Goal: Obtain resource: Obtain resource

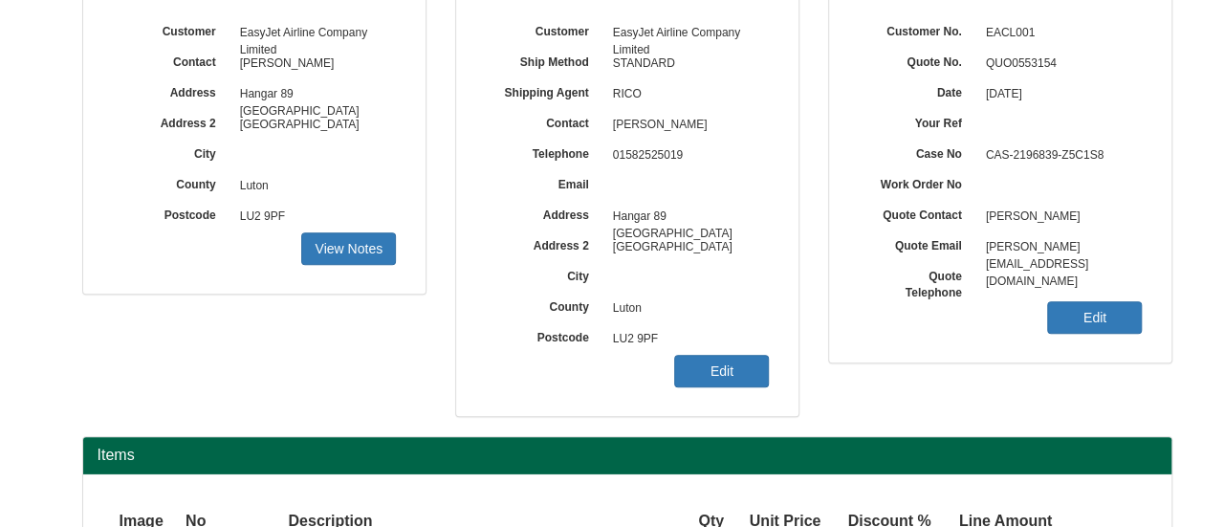
scroll to position [272, 0]
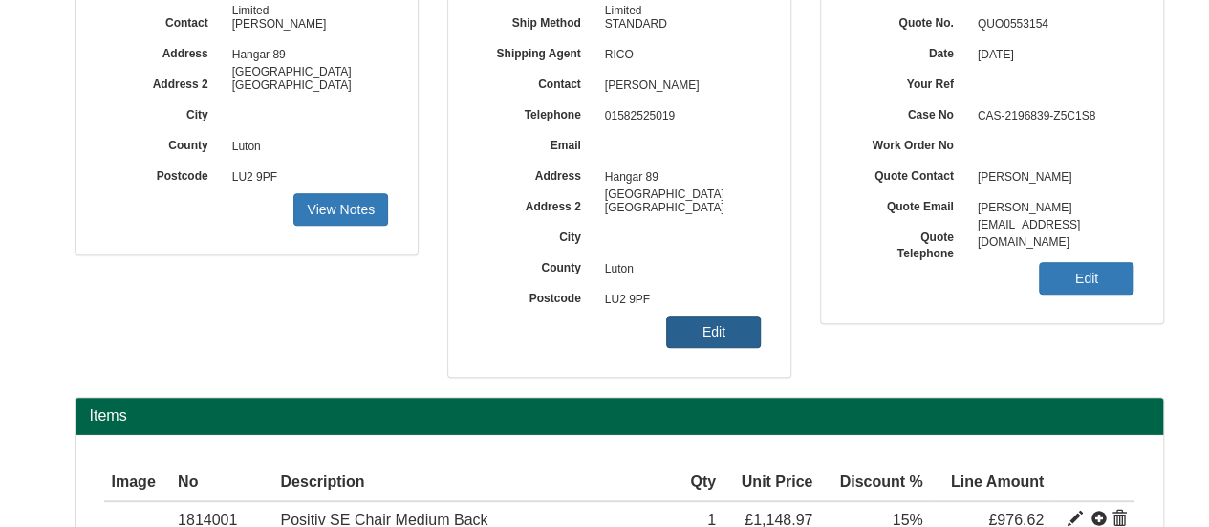
click at [736, 326] on link "Edit" at bounding box center [713, 332] width 95 height 33
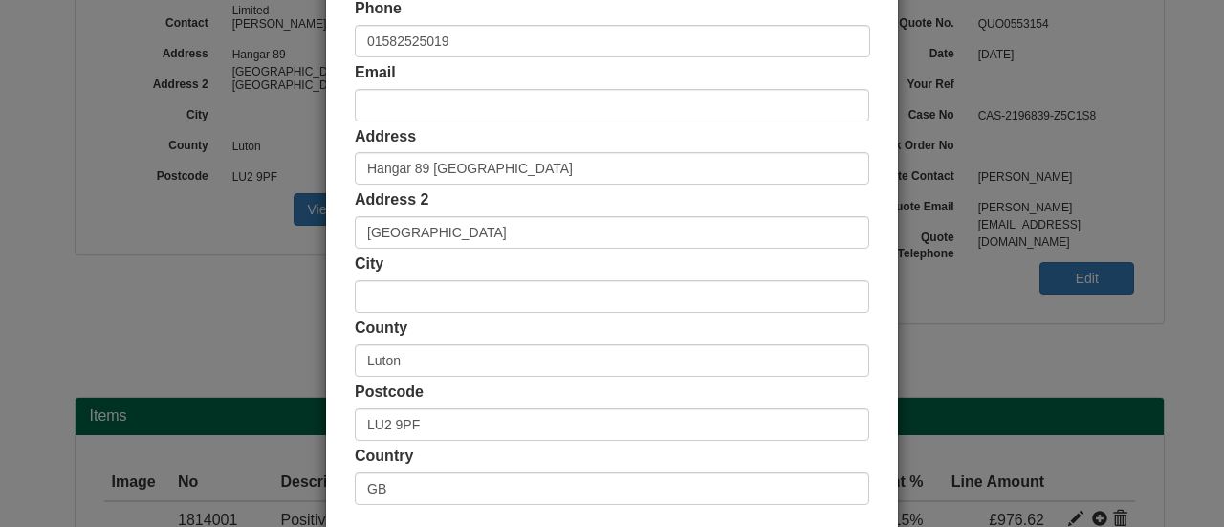
scroll to position [492, 0]
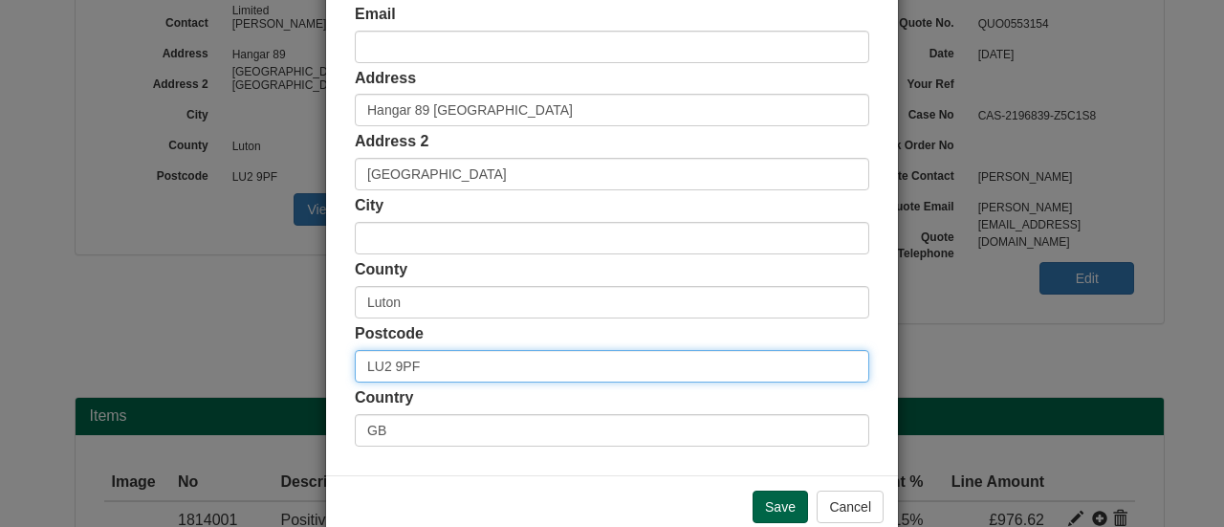
drag, startPoint x: 445, startPoint y: 375, endPoint x: 349, endPoint y: 370, distance: 95.7
click at [355, 370] on input "LU2 9PF" at bounding box center [612, 366] width 514 height 33
paste input "MK43 3FB"
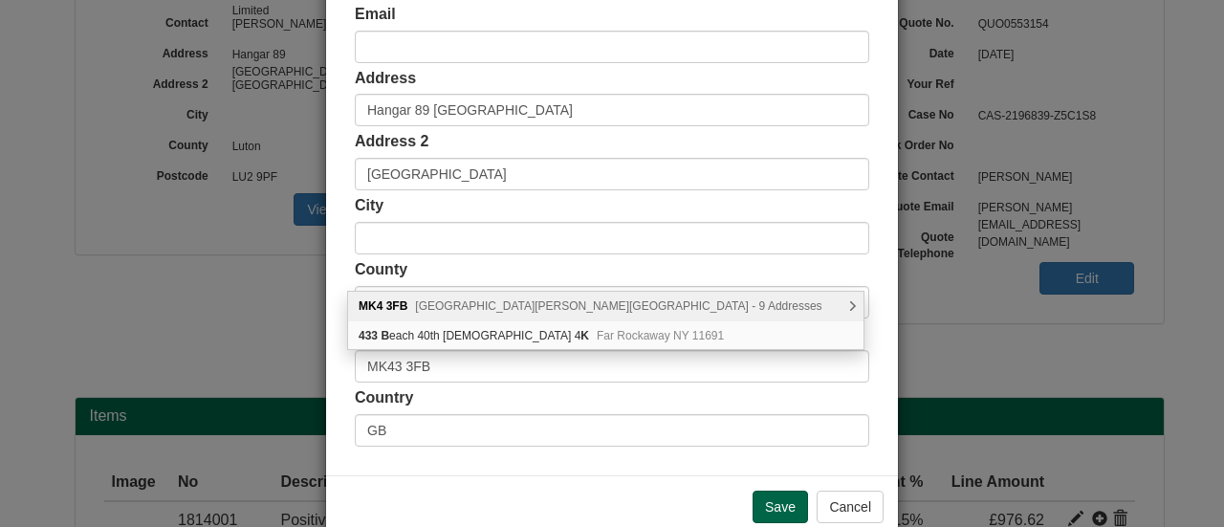
click at [527, 301] on span "Great Ormes, Milton Keynes - 9 Addresses" at bounding box center [618, 305] width 406 height 13
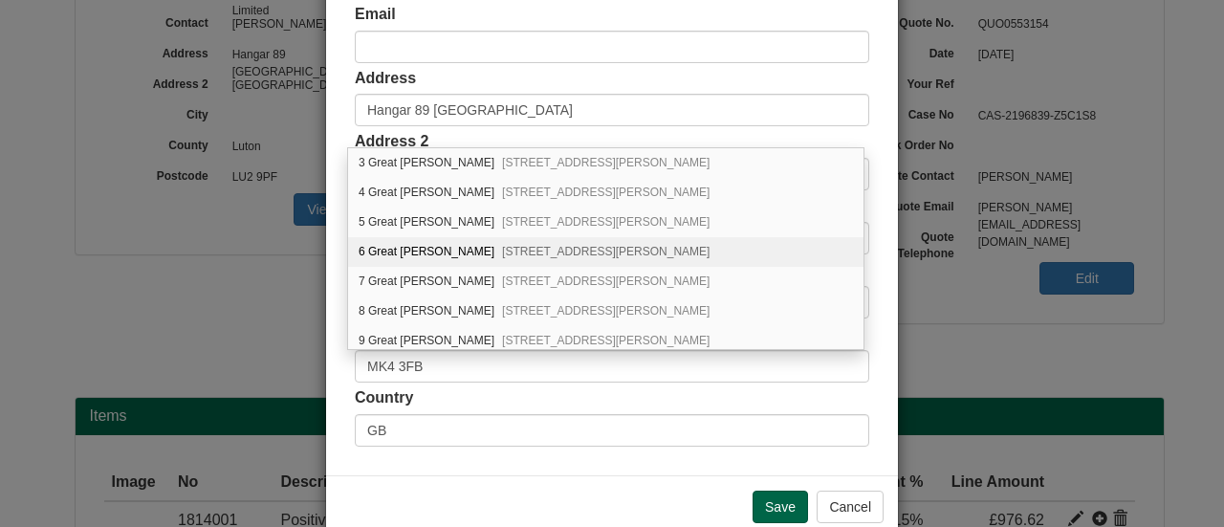
scroll to position [0, 0]
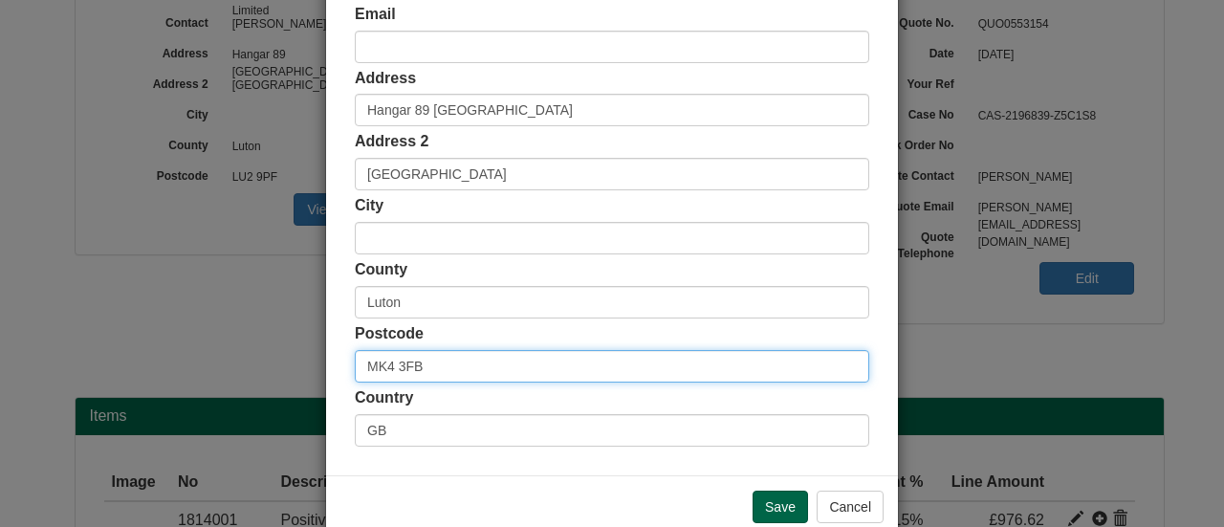
click at [493, 362] on input "MK4 3FB" at bounding box center [612, 366] width 514 height 33
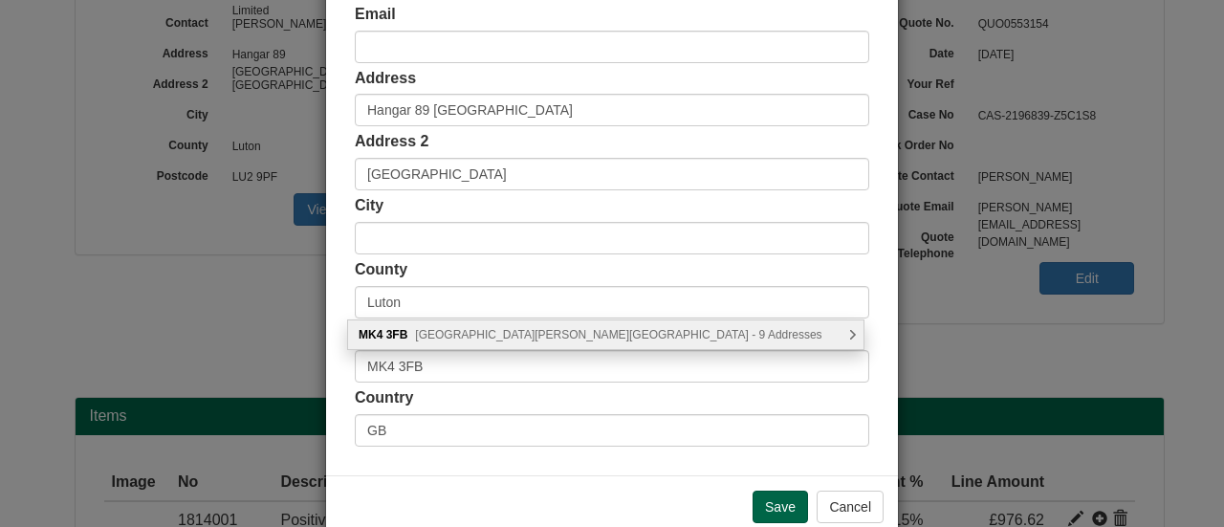
click at [520, 342] on div "MK4 3FB Great Ormes, Milton Keynes - 9 Addresses" at bounding box center [605, 334] width 515 height 29
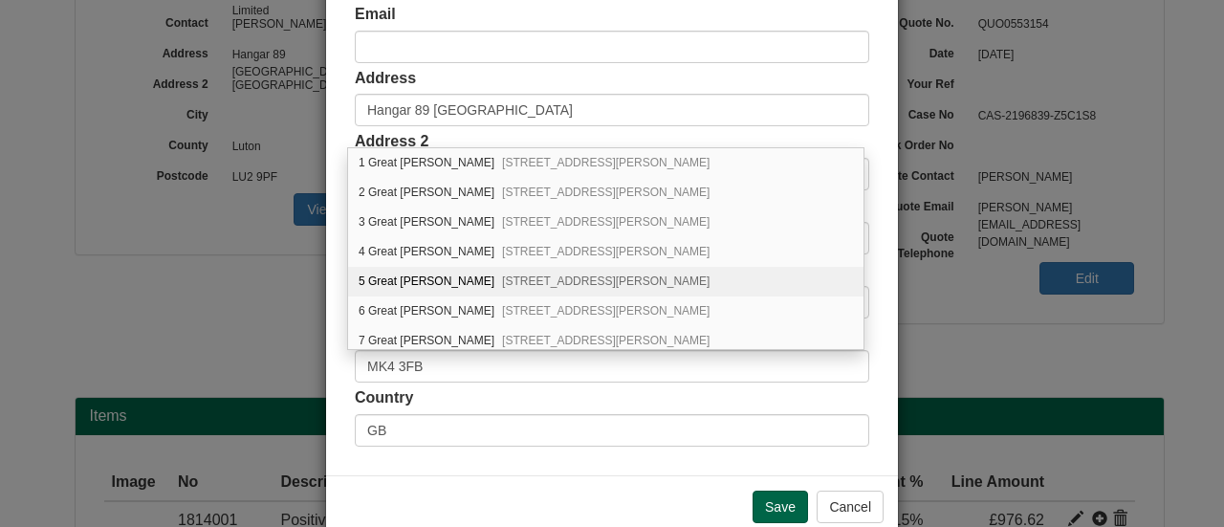
scroll to position [59, 0]
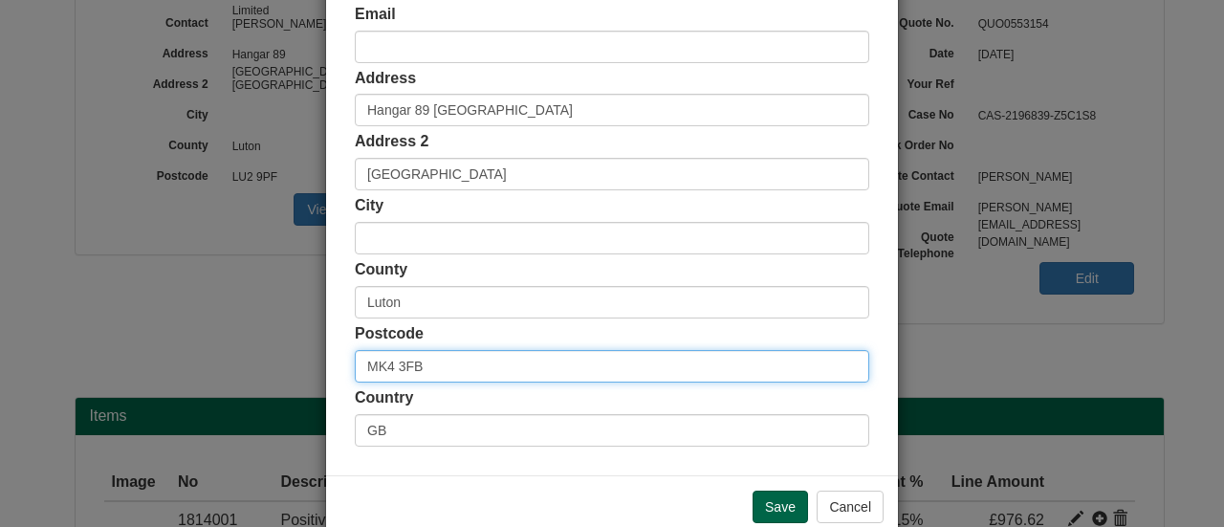
click at [388, 361] on input "MK4 3FB" at bounding box center [612, 366] width 514 height 33
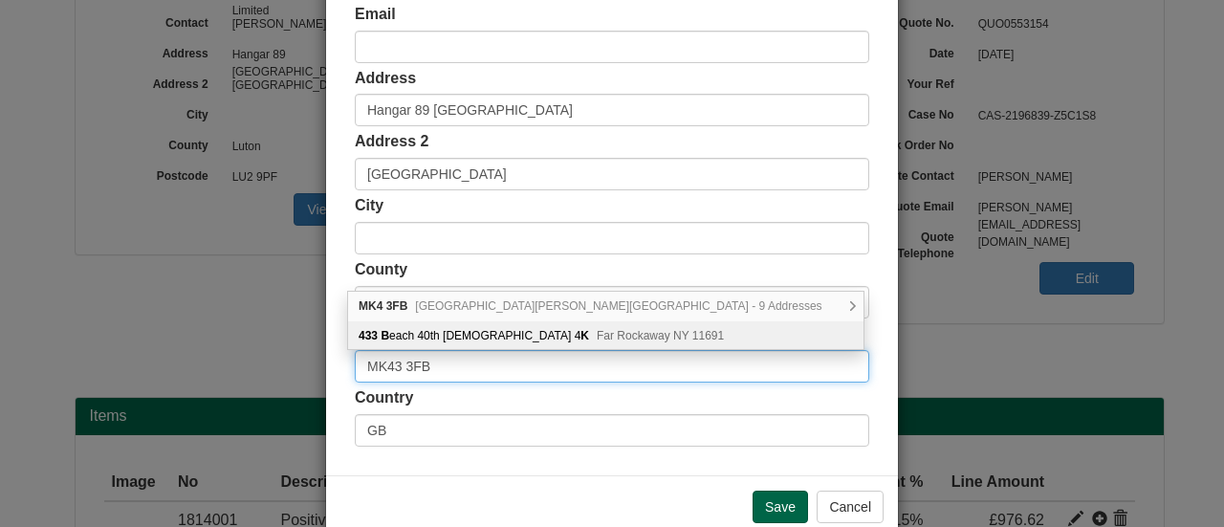
click at [543, 363] on input "MK43 3FB" at bounding box center [612, 366] width 514 height 33
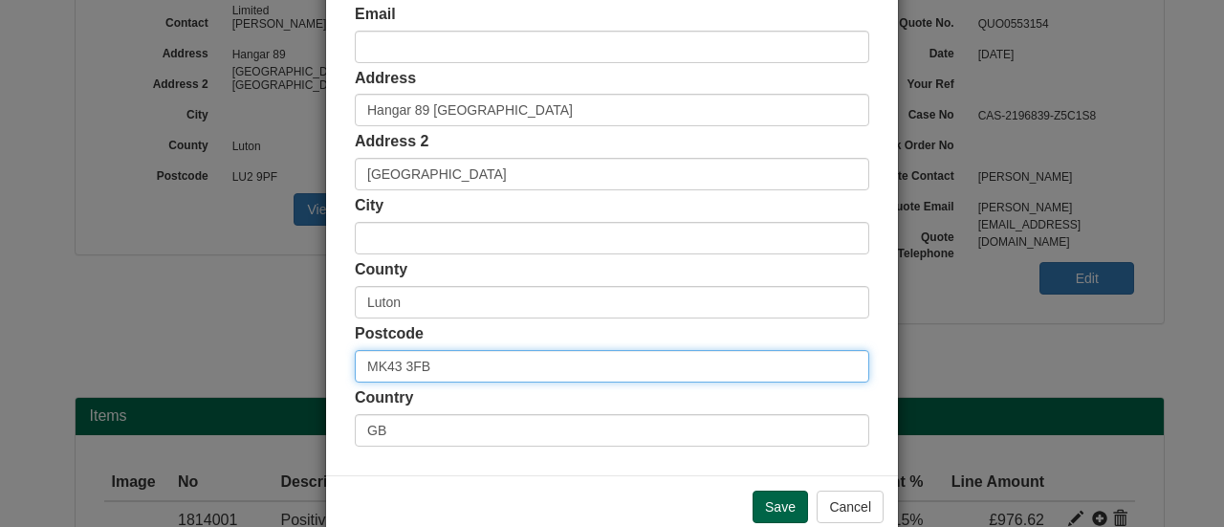
click at [543, 363] on input "MK43 3FB" at bounding box center [612, 366] width 514 height 33
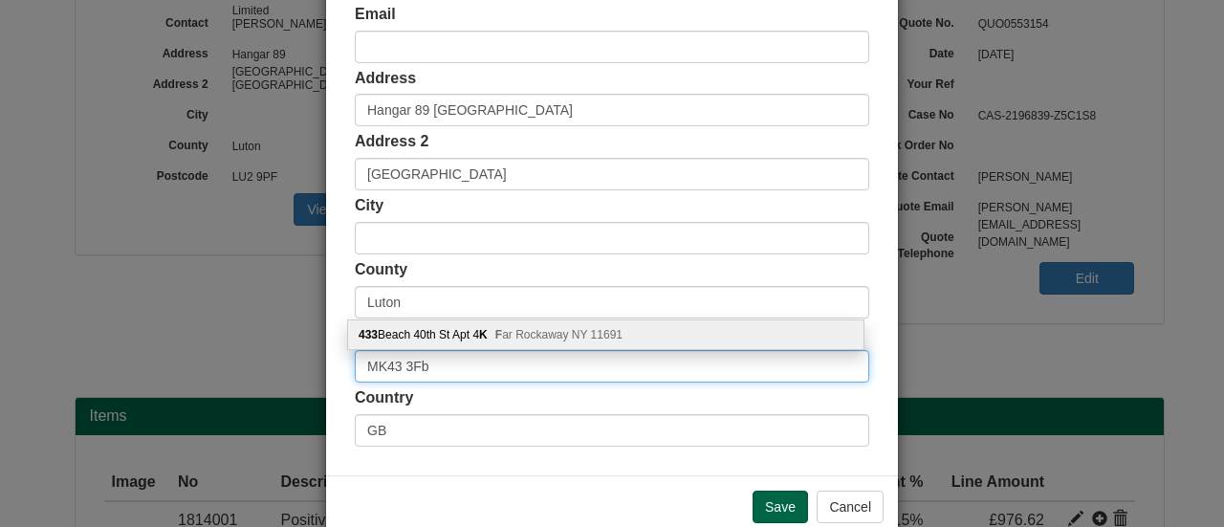
type input "MK43 3Fb"
click at [553, 325] on div "433 Beach 40th St Apt 4 K F ar Rockaway NY 11691" at bounding box center [605, 334] width 515 height 29
type input "US"
type input "433 Beach 40th St Apt 4K"
type input "Far Rockaway"
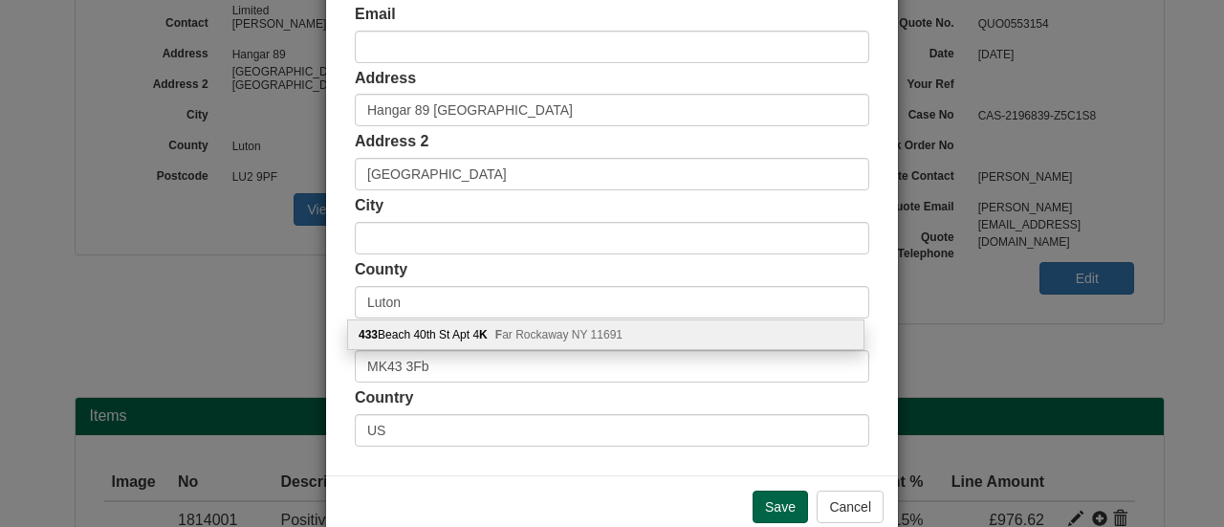
type input "NY"
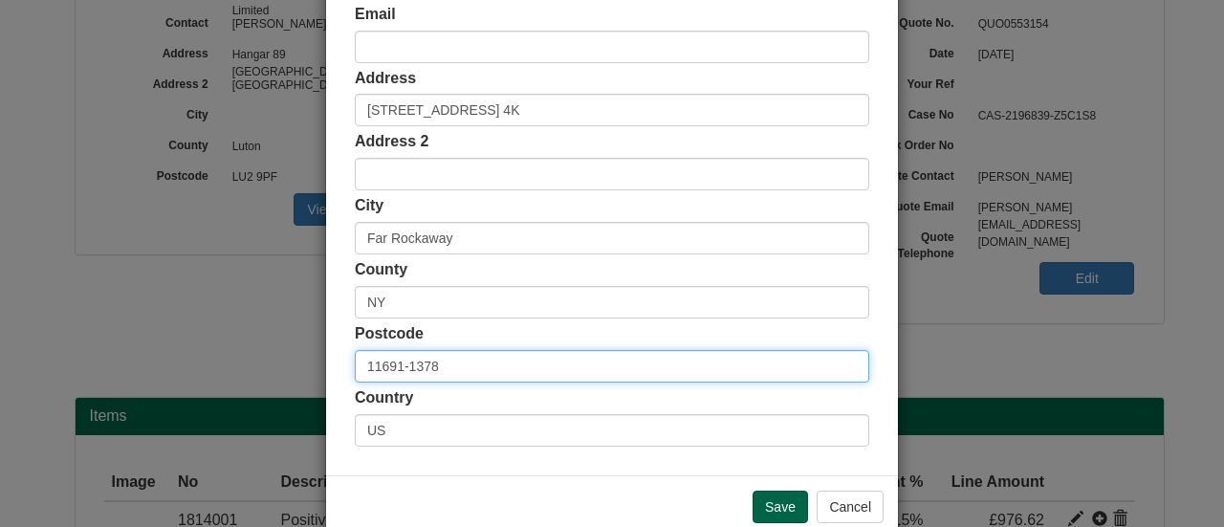
drag, startPoint x: 438, startPoint y: 360, endPoint x: 314, endPoint y: 360, distance: 124.3
click at [314, 360] on div "× Shipping Customer Name EasyJet Airline Company Limited Ship Method Free of Ch…" at bounding box center [612, 263] width 1224 height 527
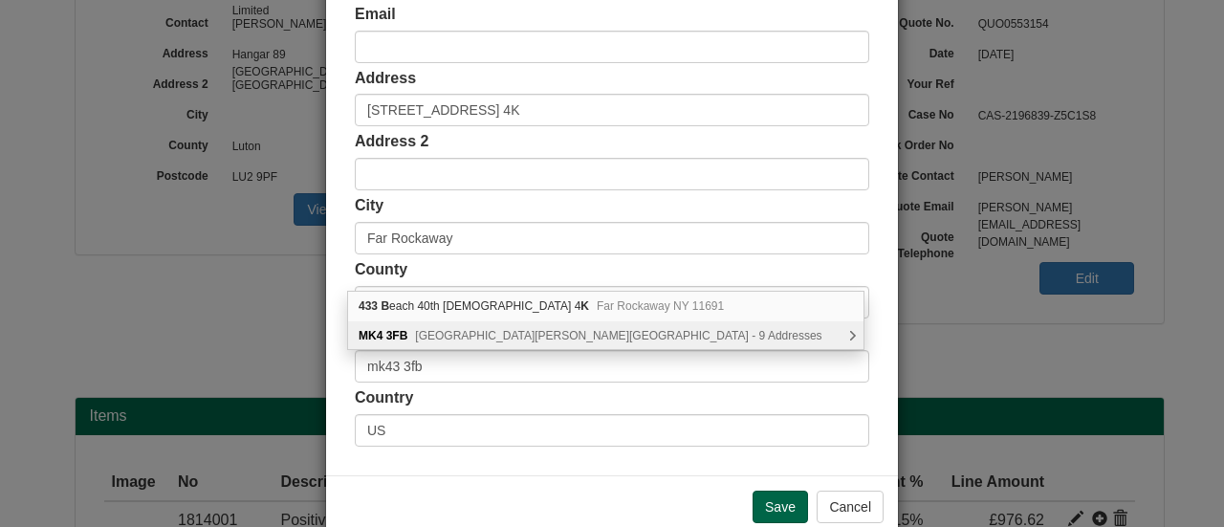
click at [490, 332] on span "Great Ormes, Milton Keynes - 9 Addresses" at bounding box center [618, 335] width 406 height 13
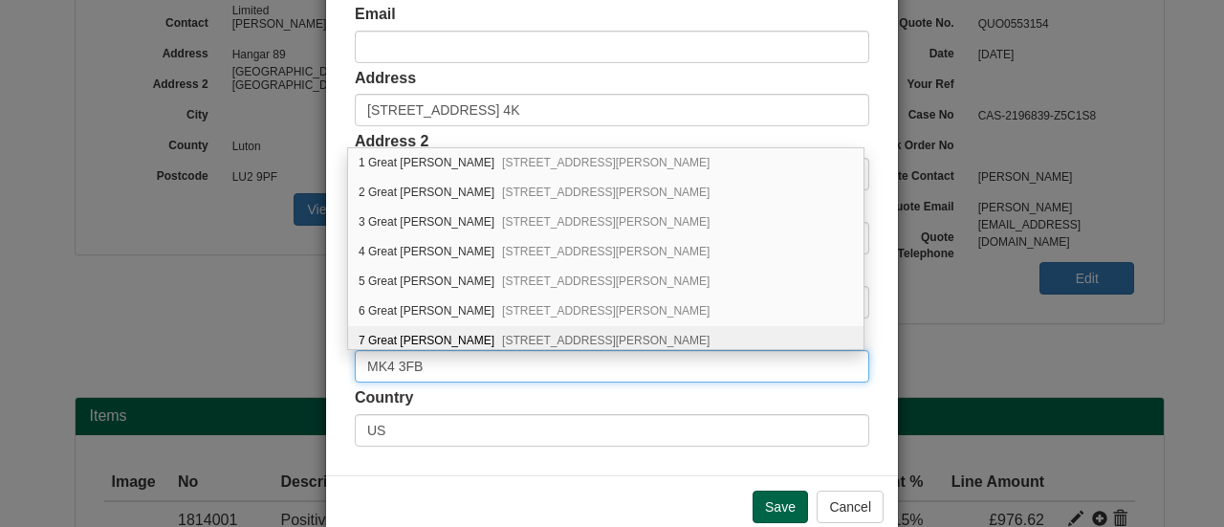
click at [447, 360] on input "MK4 3FB" at bounding box center [612, 366] width 514 height 33
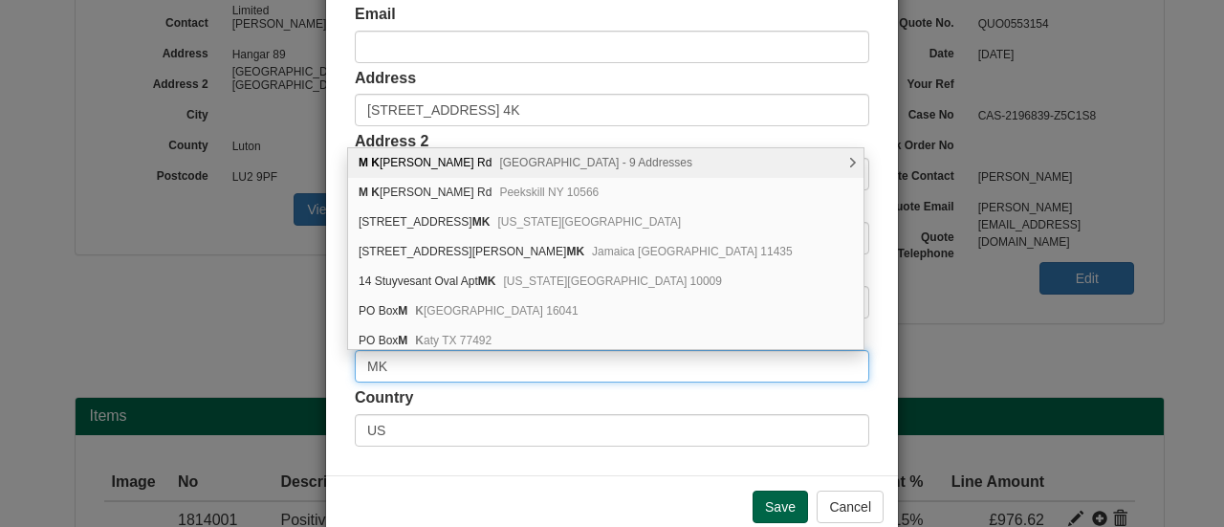
type input "M"
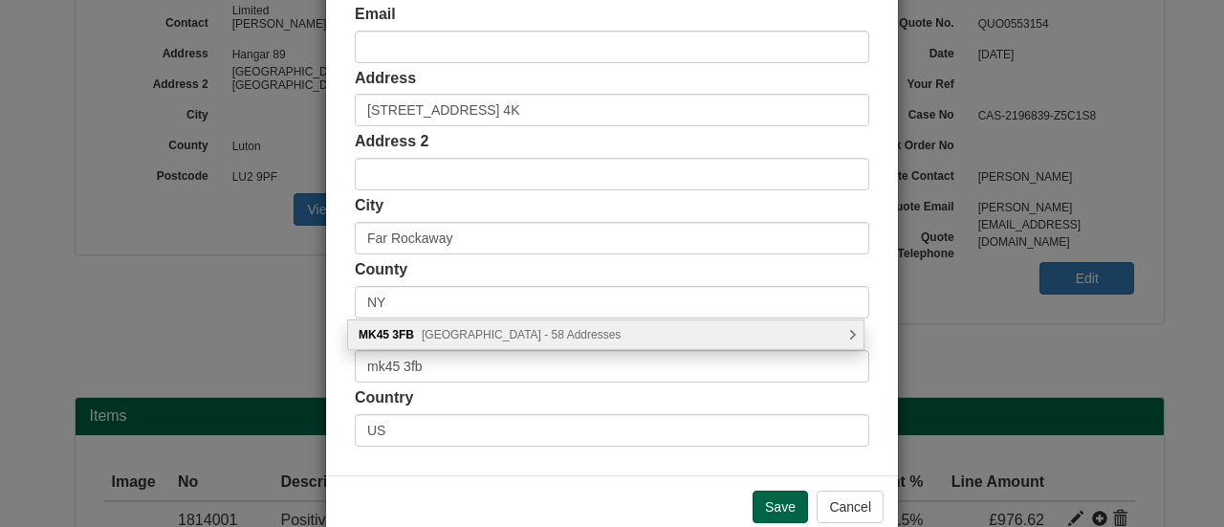
click at [478, 337] on span "Longmeadow Drive, Bedford - 58 Addresses" at bounding box center [521, 334] width 199 height 13
type input "MK45 3FB"
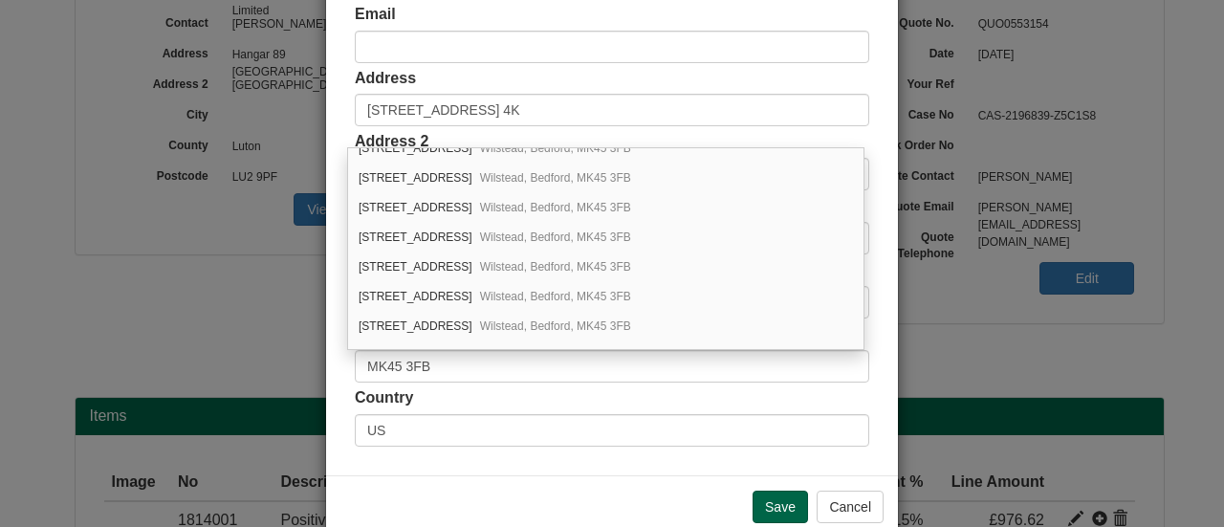
scroll to position [945, 0]
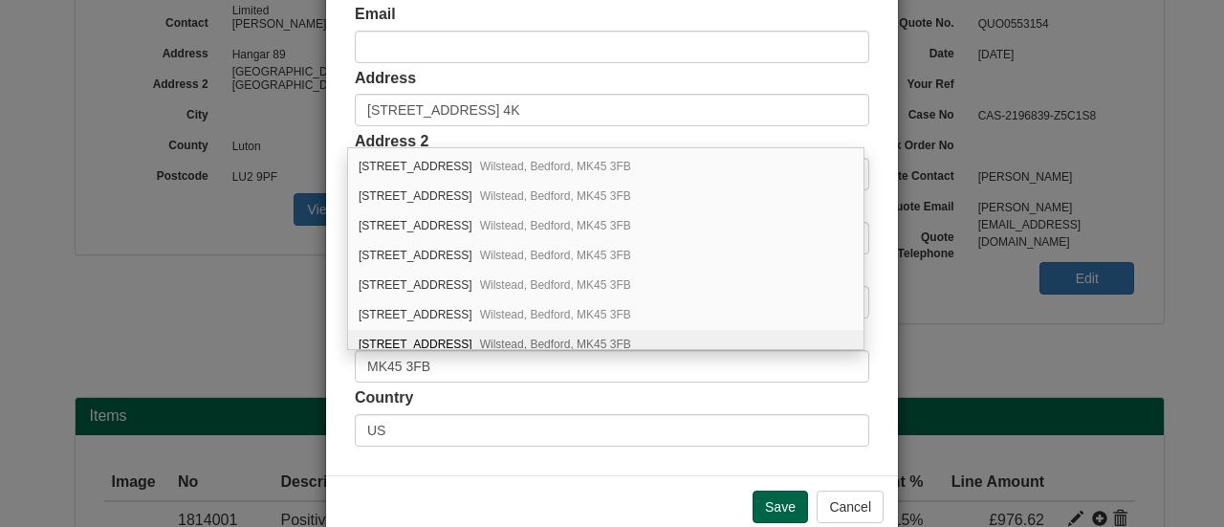
click at [479, 330] on div "38 Longmeadow Drive Wilstead, Bedford, MK45 3FB" at bounding box center [605, 345] width 515 height 30
type input "GB"
type input "[STREET_ADDRESS]"
type input "Wilstead"
type input "[GEOGRAPHIC_DATA]"
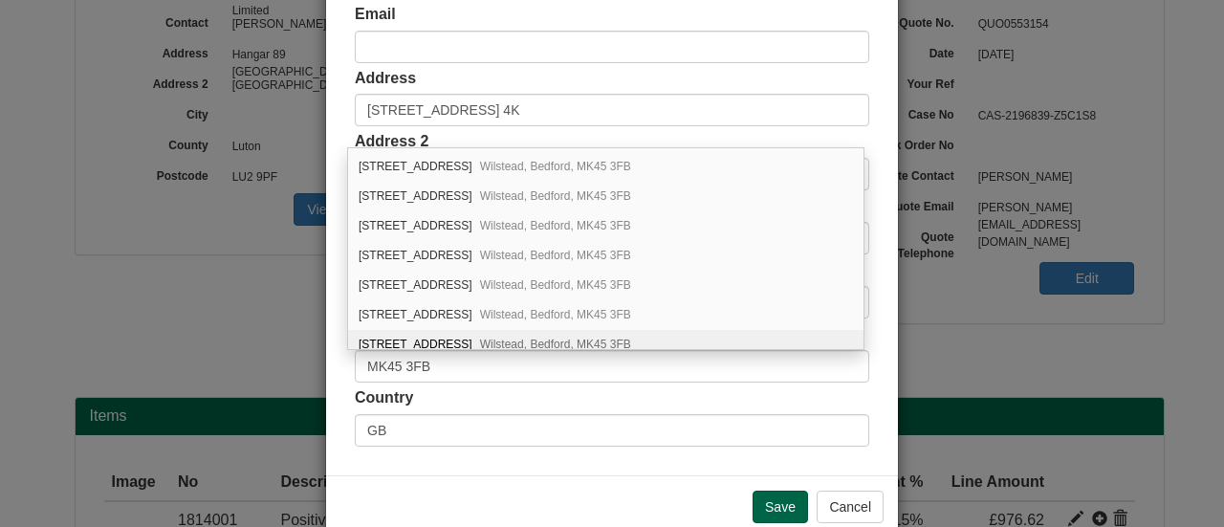
type input "[GEOGRAPHIC_DATA]"
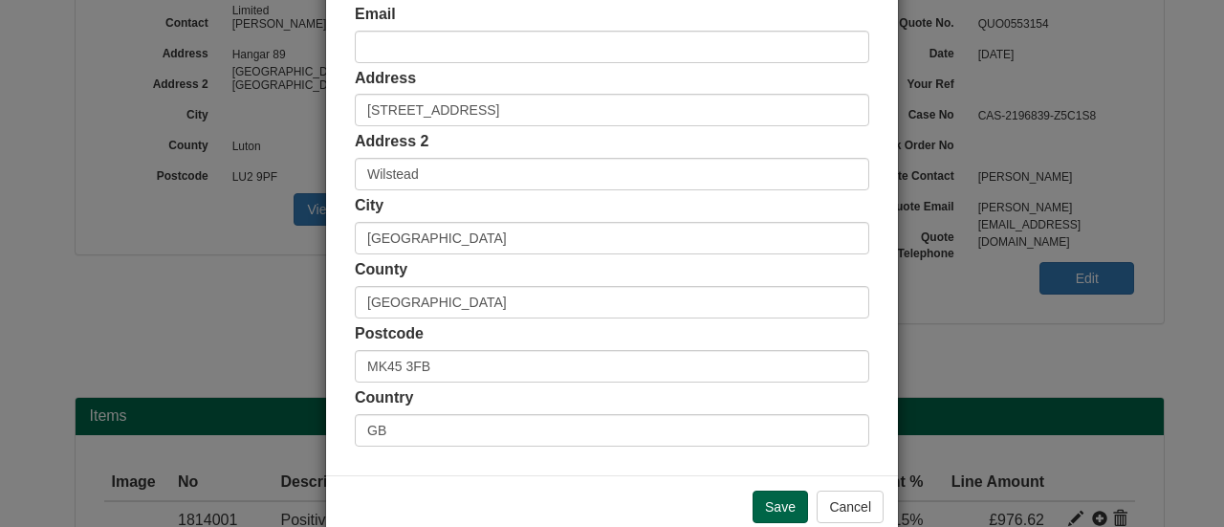
scroll to position [335, 0]
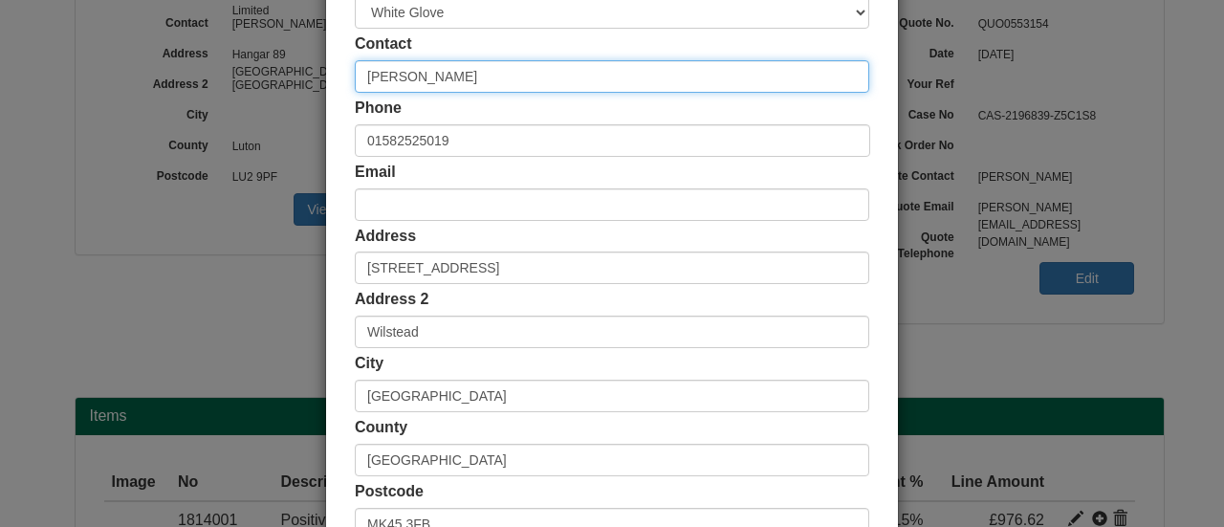
drag, startPoint x: 445, startPoint y: 65, endPoint x: 309, endPoint y: 72, distance: 135.9
click at [309, 72] on div "× Shipping Customer Name EasyJet Airline Company Limited Ship Method Free of Ch…" at bounding box center [612, 263] width 1224 height 527
type input "V"
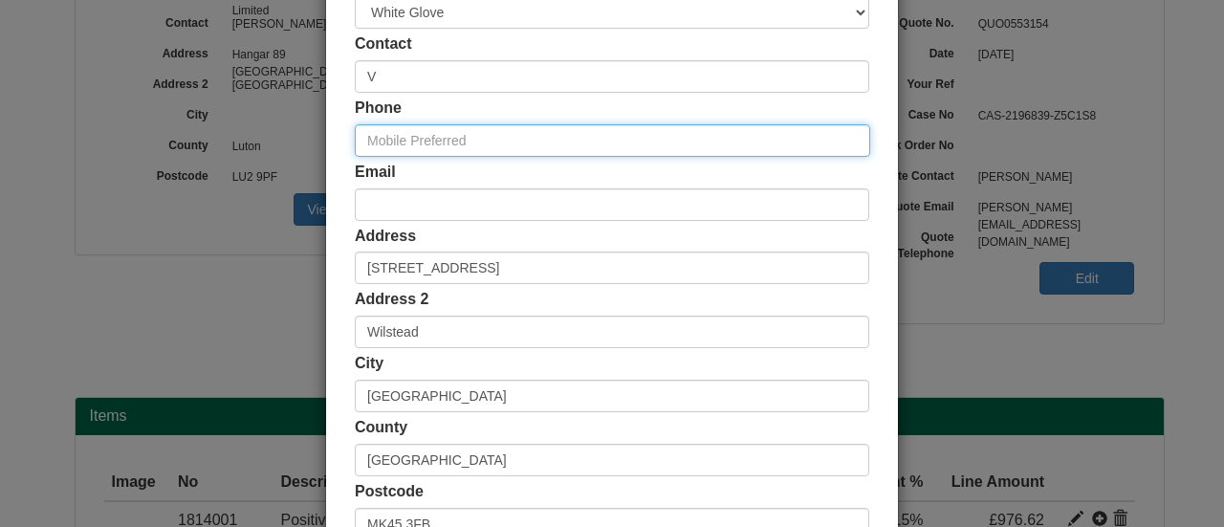
paste input "MK43 3FB"
type input "M"
paste input "MK43 3FB"
type input "M"
paste input "07412545693"
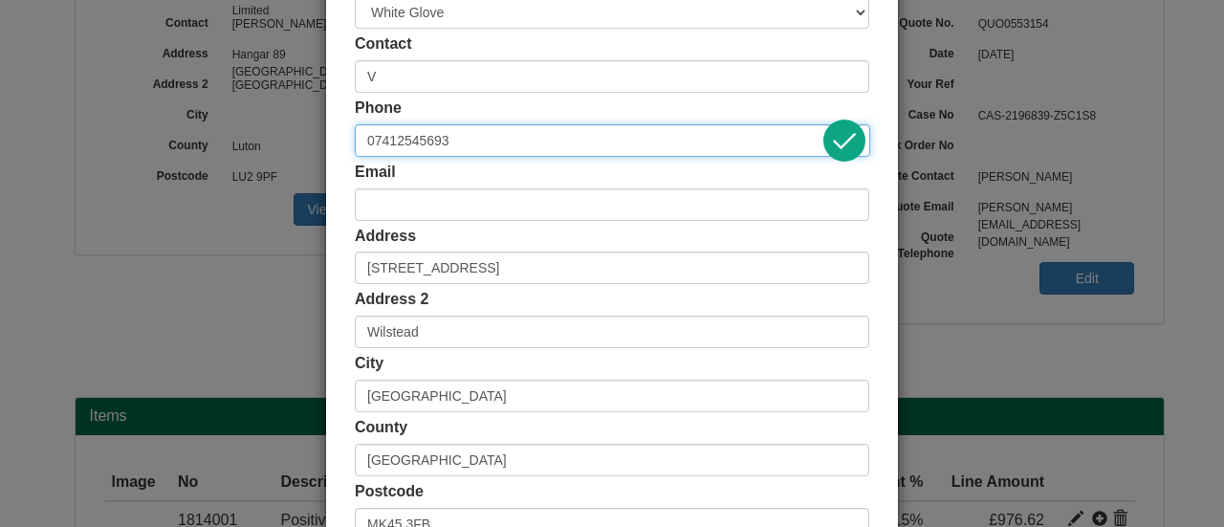
type input "07412545693"
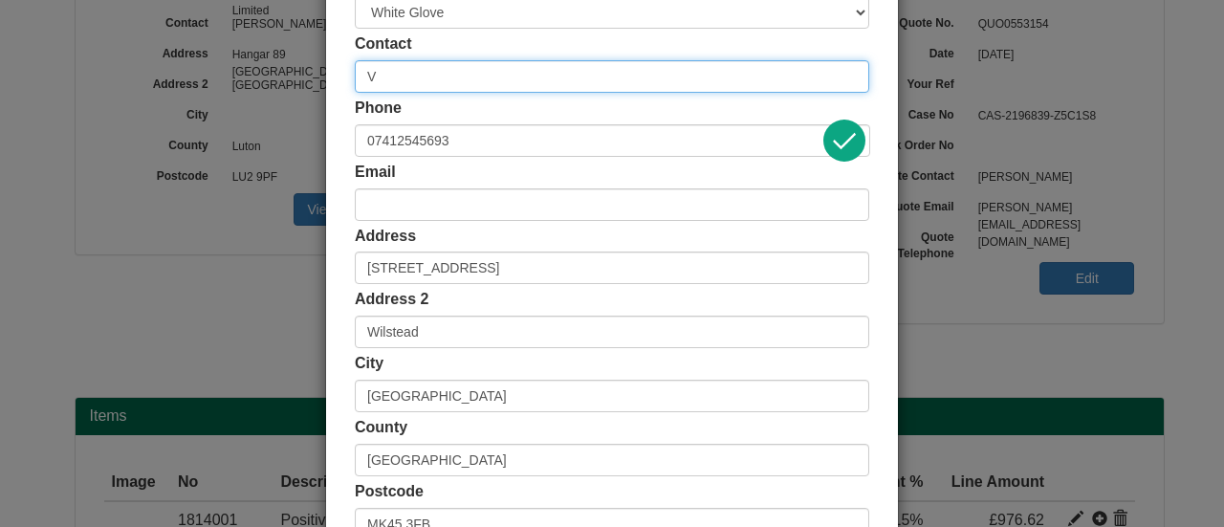
click at [422, 81] on input "V" at bounding box center [612, 76] width 514 height 33
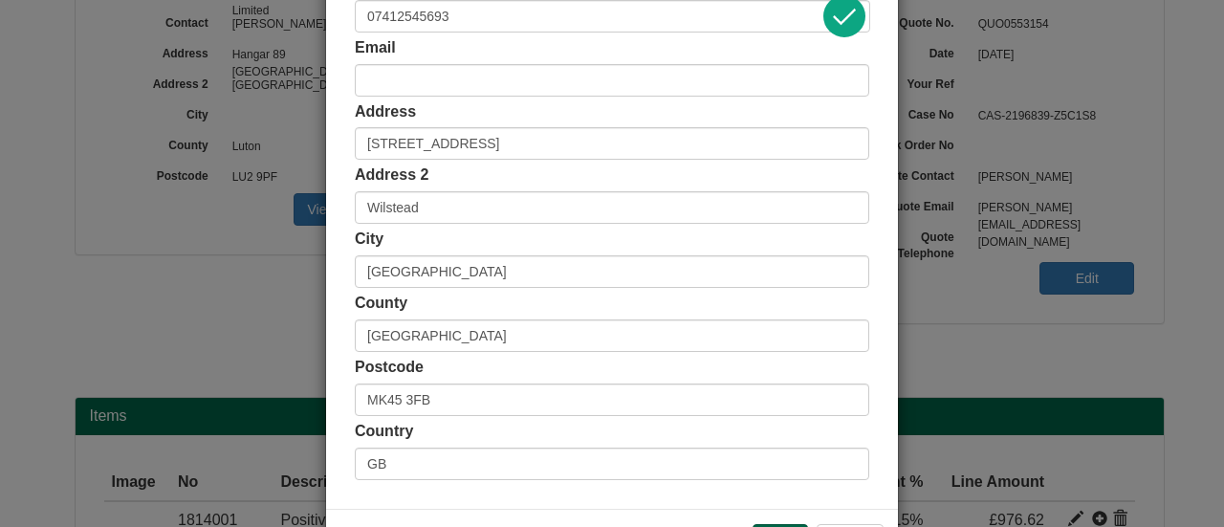
scroll to position [530, 0]
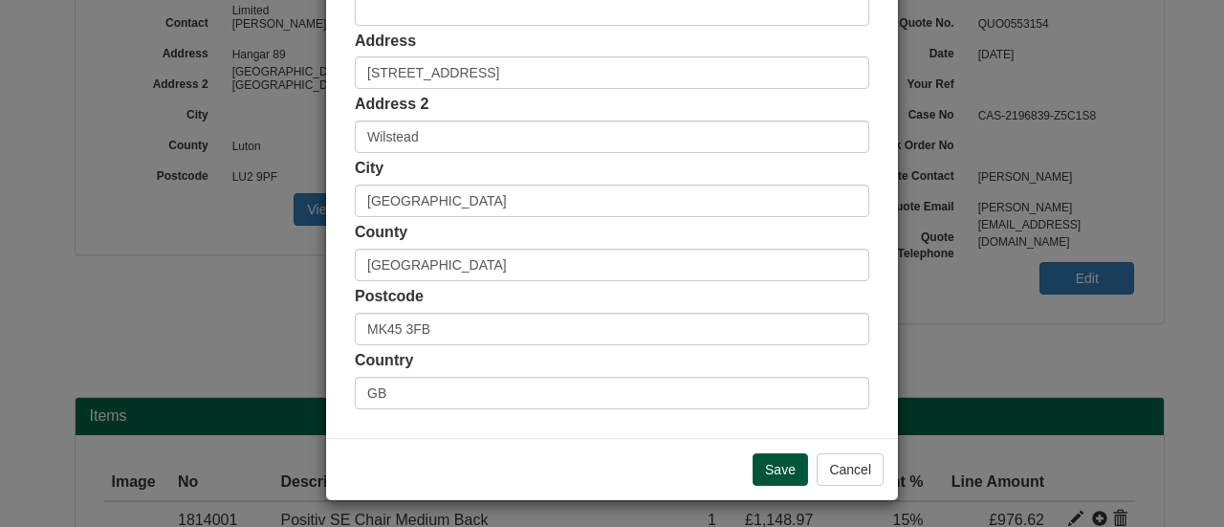
type input "[PERSON_NAME]"
click at [753, 468] on input "Save" at bounding box center [779, 469] width 55 height 33
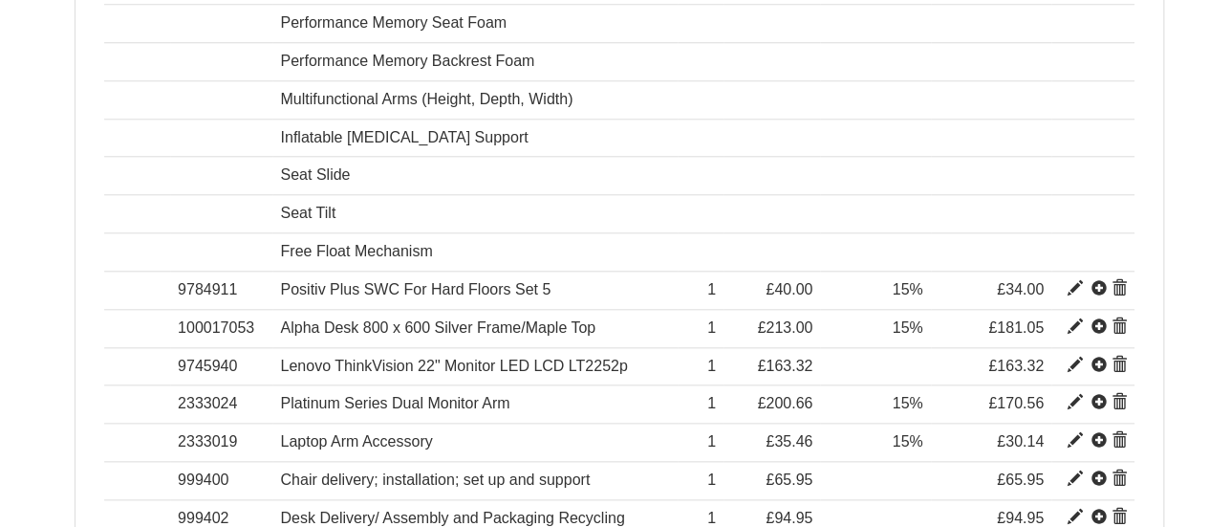
scroll to position [1080, 0]
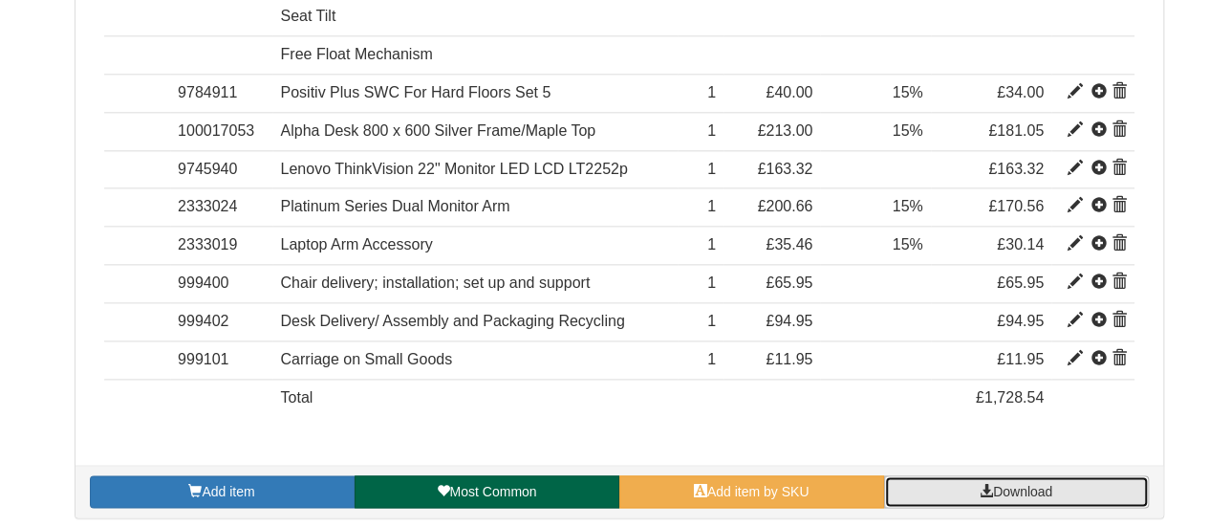
click at [1053, 484] on span "Download" at bounding box center [1022, 491] width 59 height 15
